Goal: Task Accomplishment & Management: Use online tool/utility

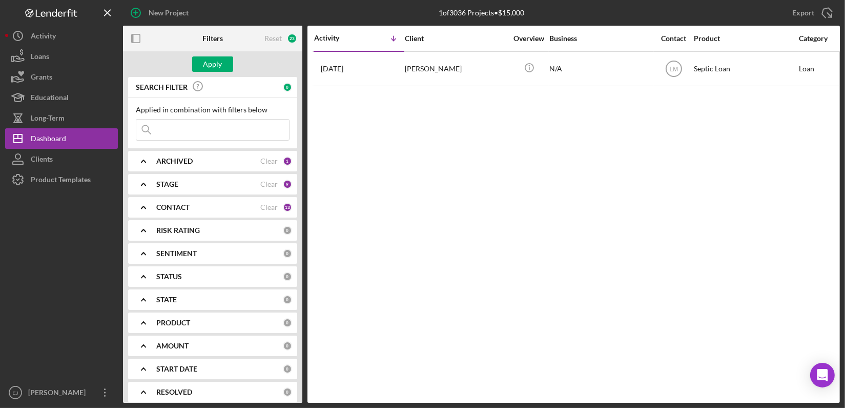
click at [227, 126] on input at bounding box center [212, 129] width 153 height 21
click at [206, 65] on div "Apply" at bounding box center [213, 63] width 19 height 15
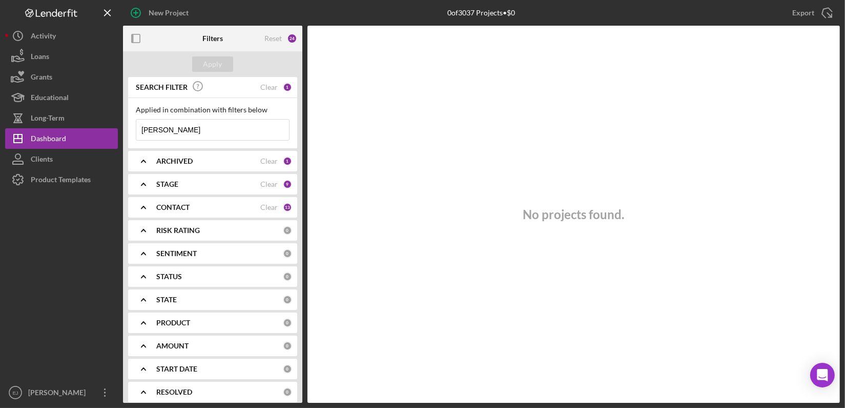
click at [144, 160] on polyline at bounding box center [144, 161] width 4 height 2
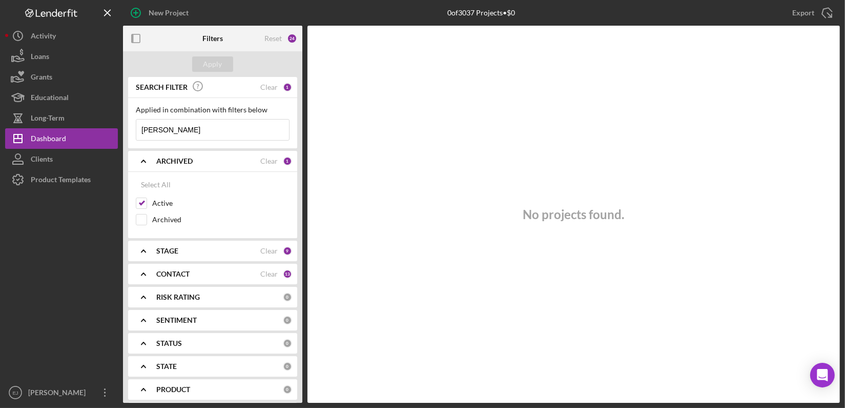
click at [174, 130] on input "[PERSON_NAME]" at bounding box center [212, 129] width 153 height 21
type input "i"
type input "brown"
click at [219, 57] on div "Apply" at bounding box center [213, 63] width 19 height 15
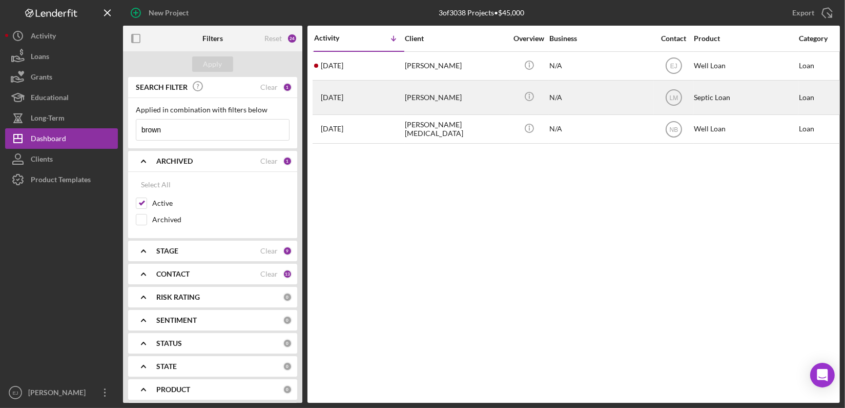
click at [432, 105] on div "[PERSON_NAME]" at bounding box center [456, 97] width 103 height 33
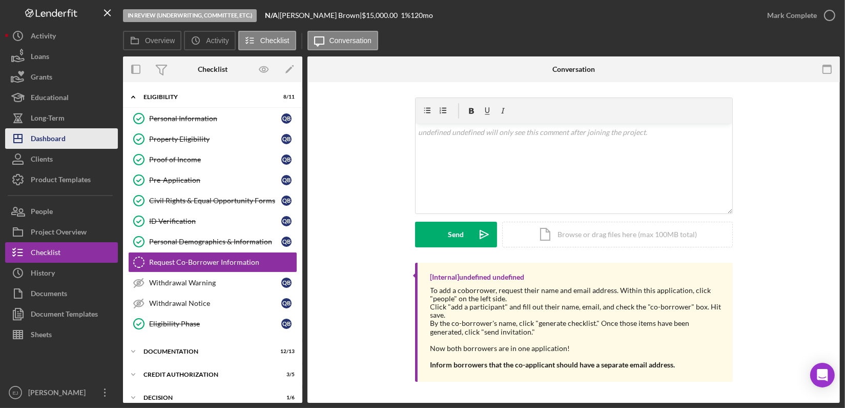
scroll to position [18, 0]
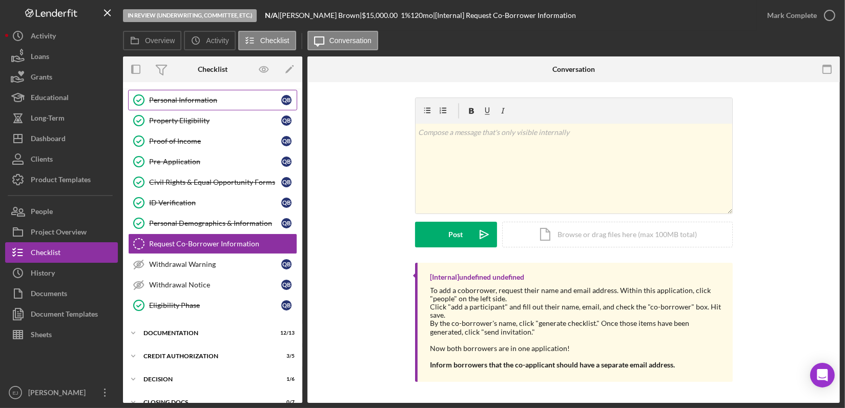
click at [212, 100] on div "Personal Information" at bounding box center [215, 100] width 132 height 8
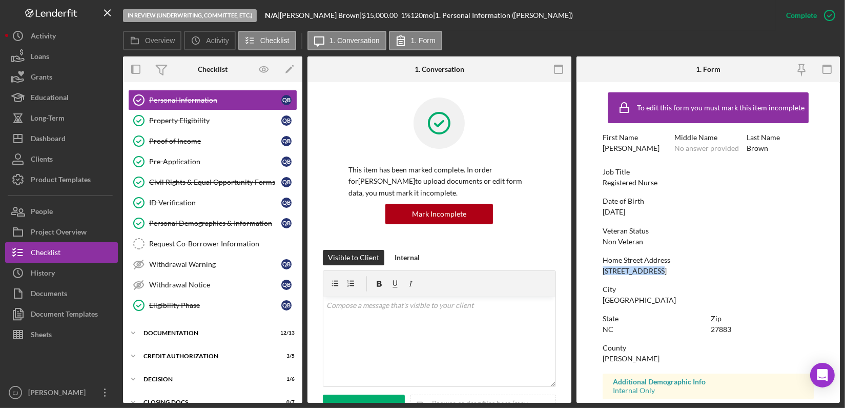
drag, startPoint x: 601, startPoint y: 272, endPoint x: 672, endPoint y: 273, distance: 71.3
click at [672, 273] on form "To edit this form you must mark this item incomplete First Name [PERSON_NAME] M…" at bounding box center [709, 242] width 264 height 320
copy div "[STREET_ADDRESS]"
click at [603, 301] on div "[GEOGRAPHIC_DATA]" at bounding box center [639, 300] width 73 height 8
drag, startPoint x: 598, startPoint y: 300, endPoint x: 663, endPoint y: 306, distance: 65.3
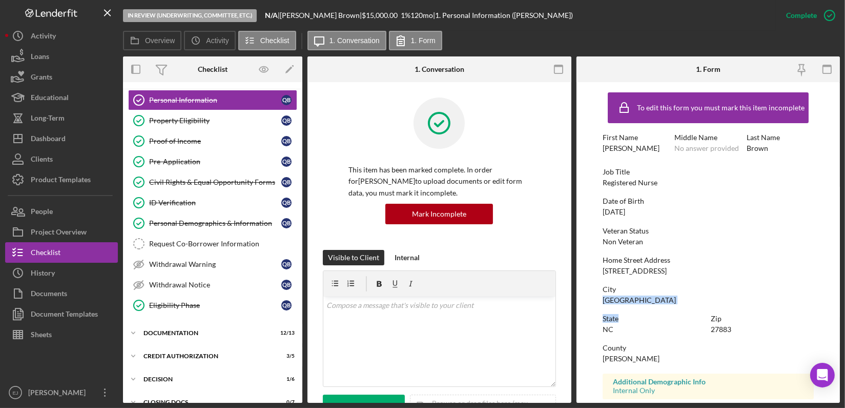
click at [663, 306] on form "To edit this form you must mark this item incomplete First Name [PERSON_NAME] M…" at bounding box center [709, 242] width 264 height 320
click at [663, 300] on div "City [GEOGRAPHIC_DATA]" at bounding box center [708, 294] width 211 height 19
click at [630, 318] on div "State" at bounding box center [654, 318] width 103 height 8
drag, startPoint x: 596, startPoint y: 298, endPoint x: 658, endPoint y: 303, distance: 62.2
click at [658, 303] on form "To edit this form you must mark this item incomplete First Name [PERSON_NAME] M…" at bounding box center [709, 242] width 264 height 320
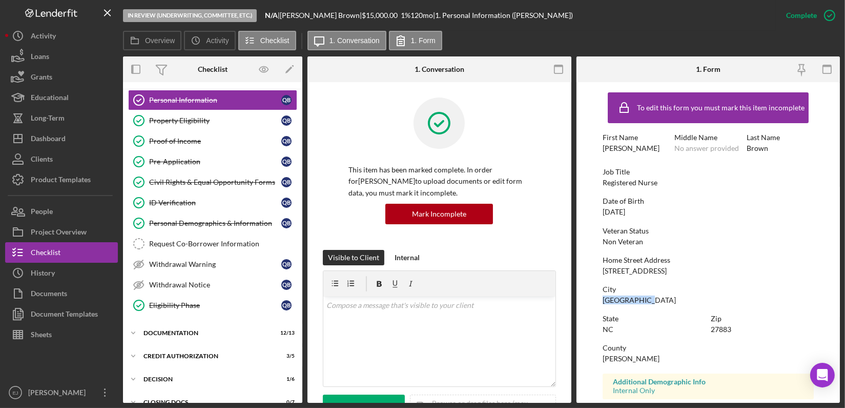
copy div "[GEOGRAPHIC_DATA]"
